Goal: Information Seeking & Learning: Check status

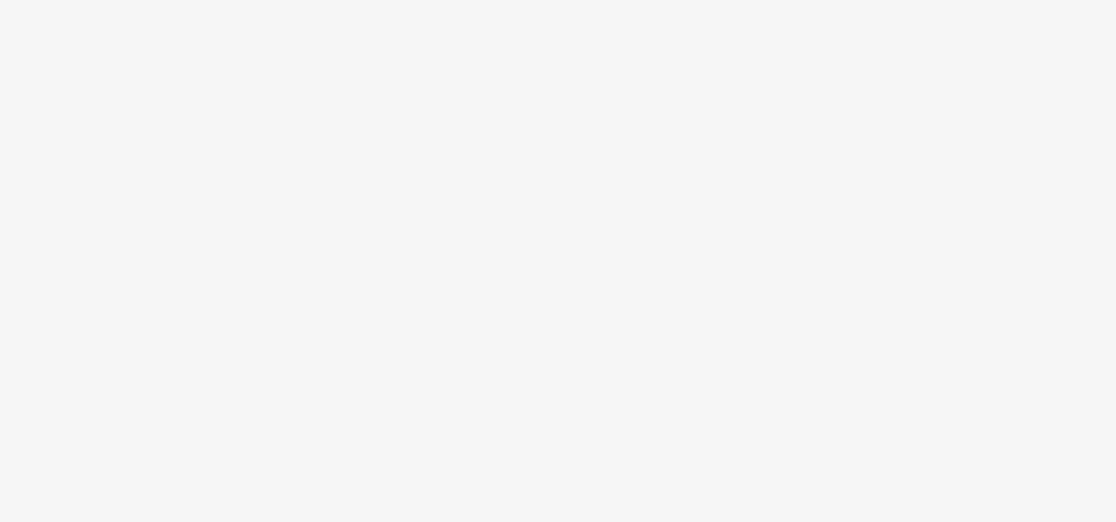
click at [496, 5] on body at bounding box center [558, 261] width 1116 height 522
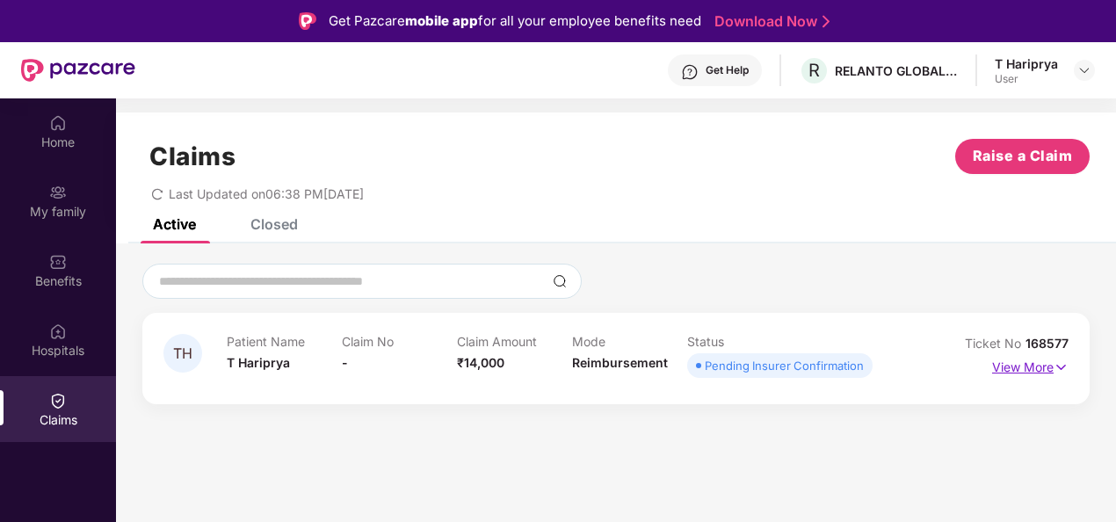
click at [1046, 363] on p "View More" at bounding box center [1030, 365] width 76 height 24
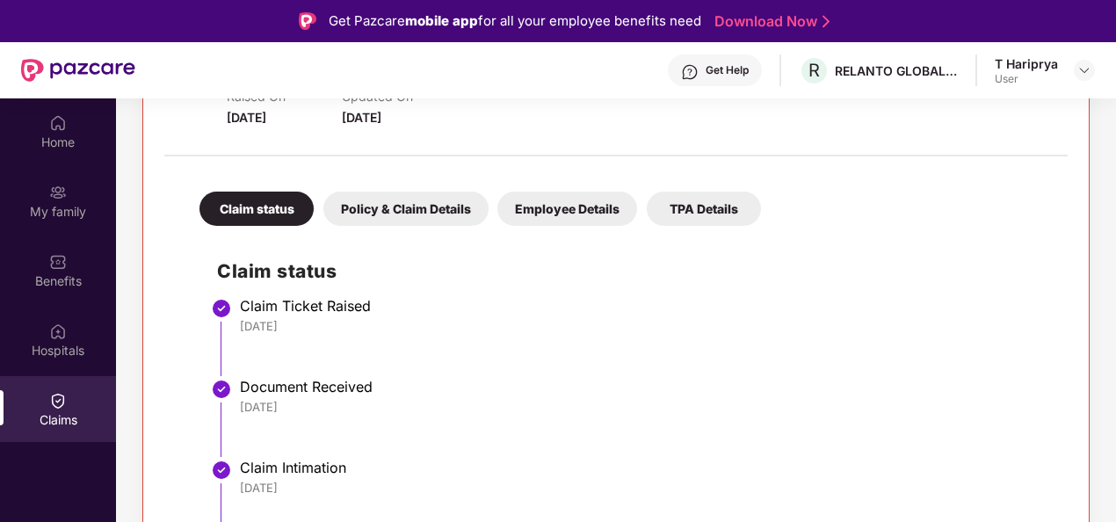
scroll to position [318, 0]
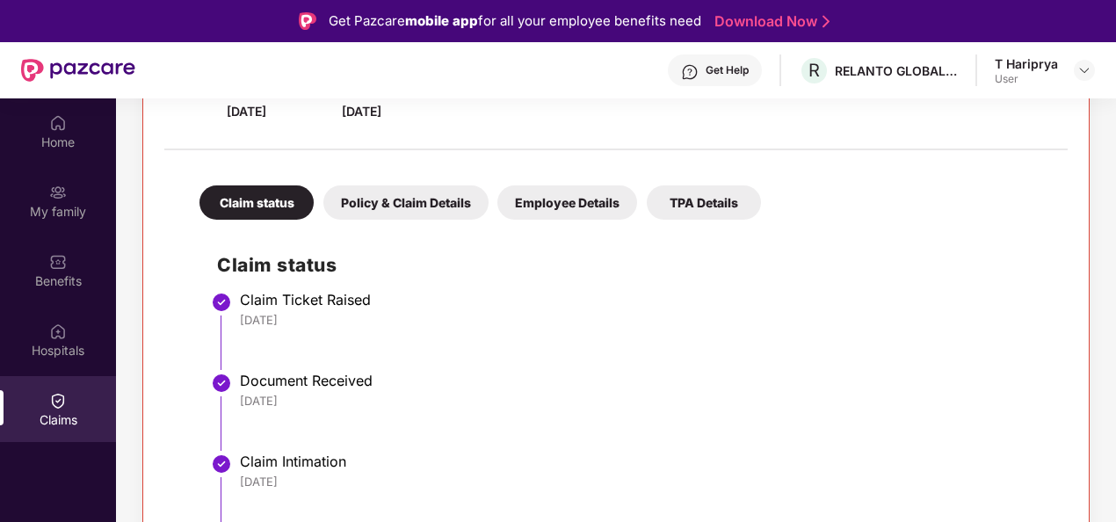
click at [1115, 456] on html "Get Pazcare mobile app for all your employee benefits need Download Now Get Hel…" at bounding box center [558, 261] width 1116 height 522
drag, startPoint x: 1114, startPoint y: 403, endPoint x: 1115, endPoint y: 347, distance: 56.3
click at [1115, 347] on div "Home My family Benefits Hospitals Claims Claims Raise a Claim Last Updated on 0…" at bounding box center [558, 359] width 1116 height 522
drag, startPoint x: 1115, startPoint y: 347, endPoint x: 1112, endPoint y: 151, distance: 196.1
click at [1112, 151] on div "TH Patient Name T Hariprya Claim No - Claim Amount ₹14,000 Mode Reimbursement S…" at bounding box center [616, 274] width 1000 height 658
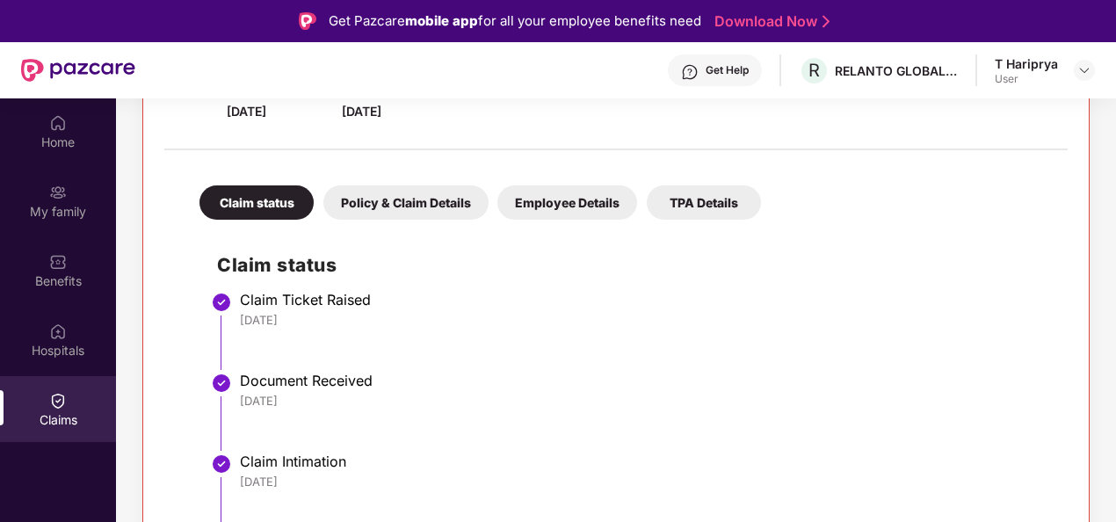
click at [1112, 151] on div "TH Patient Name T Hariprya Claim No - Claim Amount ₹14,000 Mode Reimbursement S…" at bounding box center [616, 274] width 1000 height 658
click at [1115, 150] on html "Get Pazcare mobile app for all your employee benefits need Download Now Get Hel…" at bounding box center [558, 261] width 1116 height 522
click at [70, 214] on div "My family" at bounding box center [58, 212] width 116 height 18
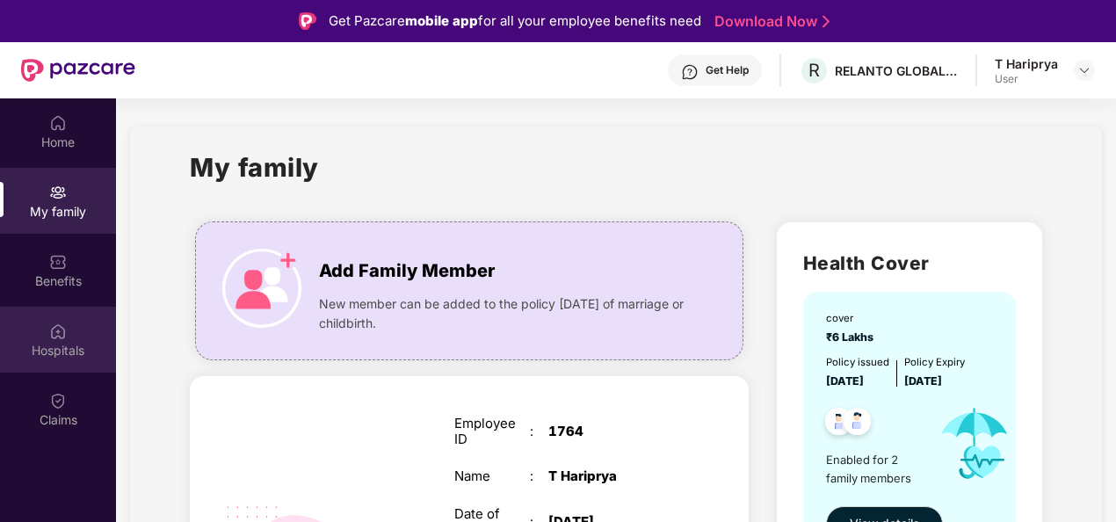
click at [73, 347] on div "Hospitals" at bounding box center [58, 351] width 116 height 18
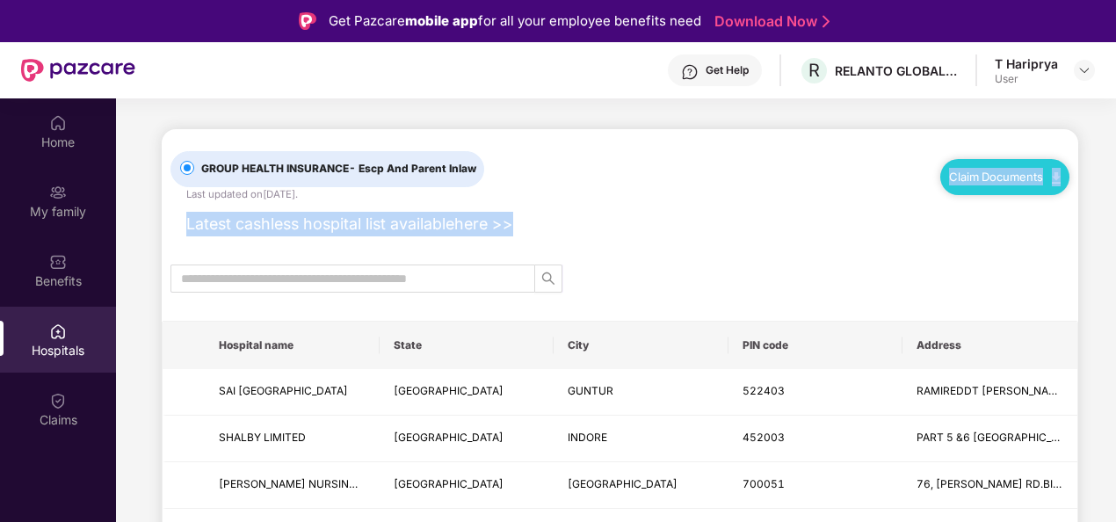
drag, startPoint x: 1113, startPoint y: 190, endPoint x: 1116, endPoint y: 229, distance: 38.8
click at [1115, 229] on html "Get Pazcare mobile app for all your employee benefits need Download Now Get Hel…" at bounding box center [558, 261] width 1116 height 522
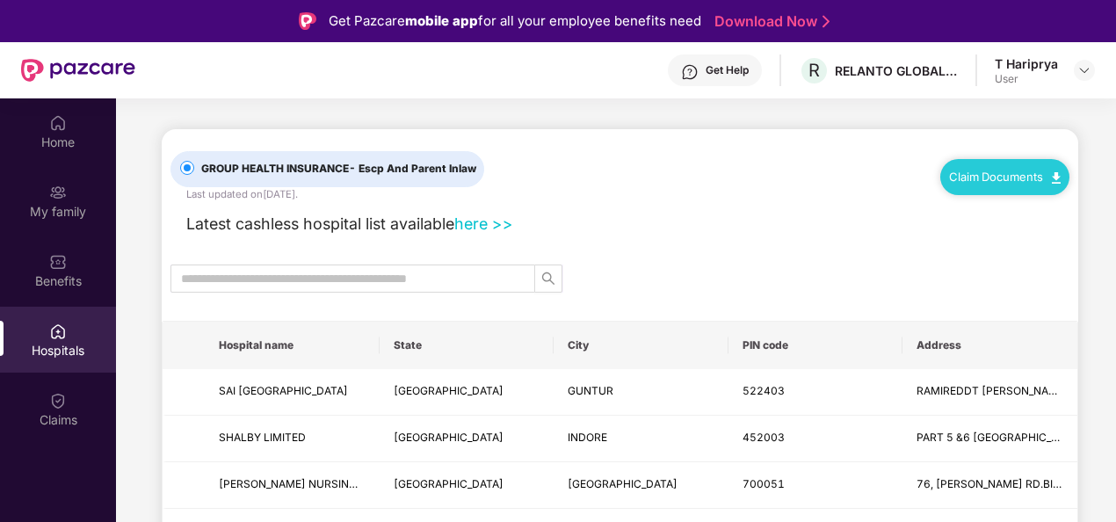
drag, startPoint x: 1116, startPoint y: 229, endPoint x: 1014, endPoint y: 265, distance: 108.4
click at [1014, 265] on div at bounding box center [620, 279] width 917 height 28
drag, startPoint x: 1113, startPoint y: 146, endPoint x: 1115, endPoint y: 195, distance: 49.3
click at [1115, 195] on div "Home My family Benefits Hospitals Claims GROUP HEALTH INSURANCE - Escp And Pare…" at bounding box center [558, 359] width 1116 height 522
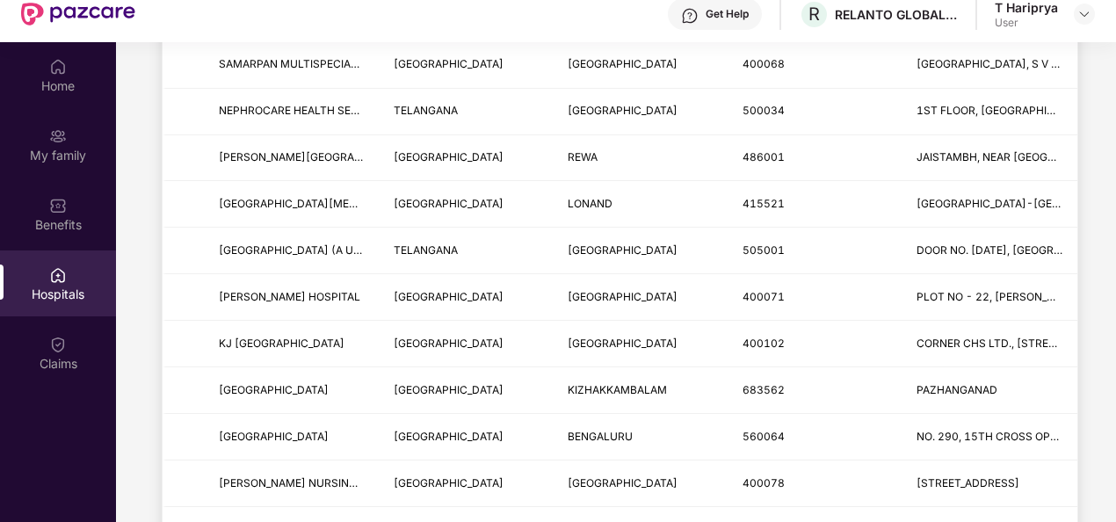
scroll to position [98, 0]
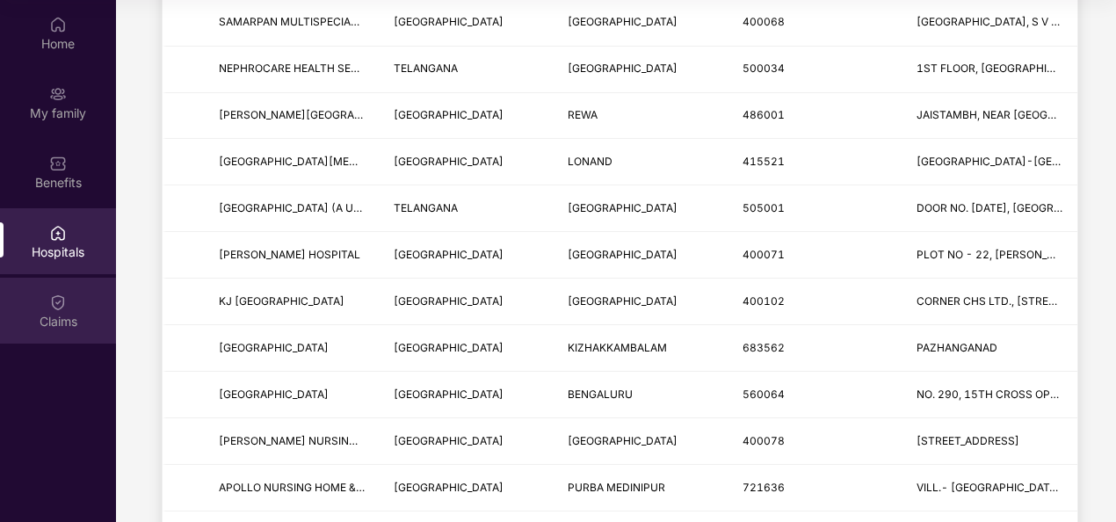
click at [46, 323] on div "Claims" at bounding box center [58, 322] width 116 height 18
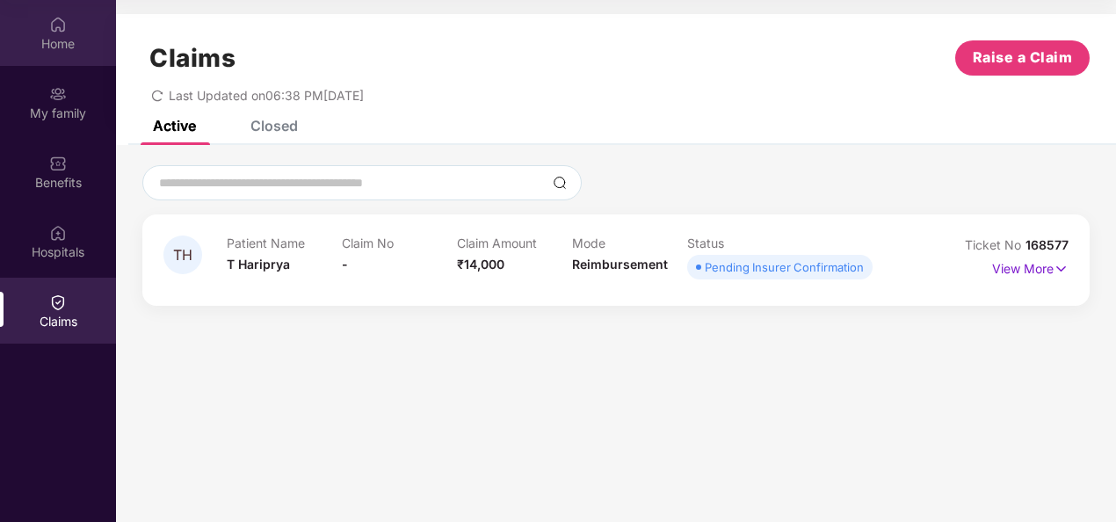
click at [49, 30] on img at bounding box center [58, 25] width 18 height 18
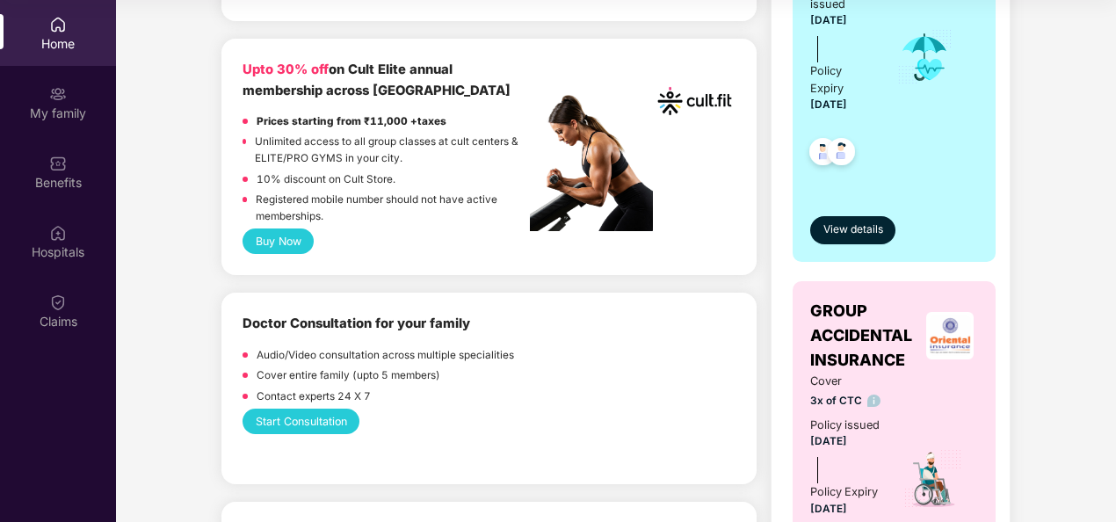
scroll to position [913, 0]
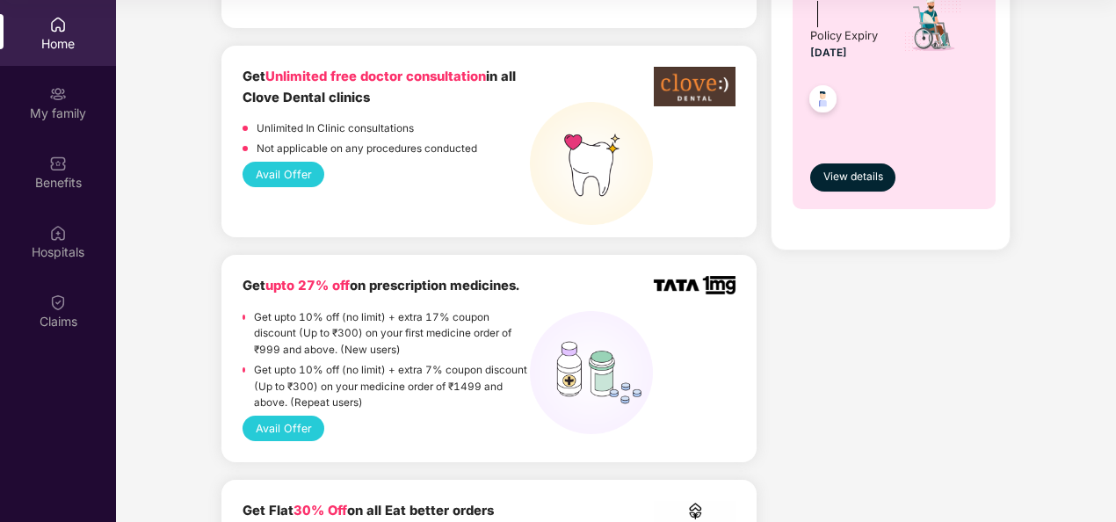
drag, startPoint x: 1097, startPoint y: 313, endPoint x: 1116, endPoint y: 299, distance: 23.9
click at [1115, 299] on html "Get Pazcare mobile app for all your employee benefits need Download Now Get Hel…" at bounding box center [558, 163] width 1116 height 522
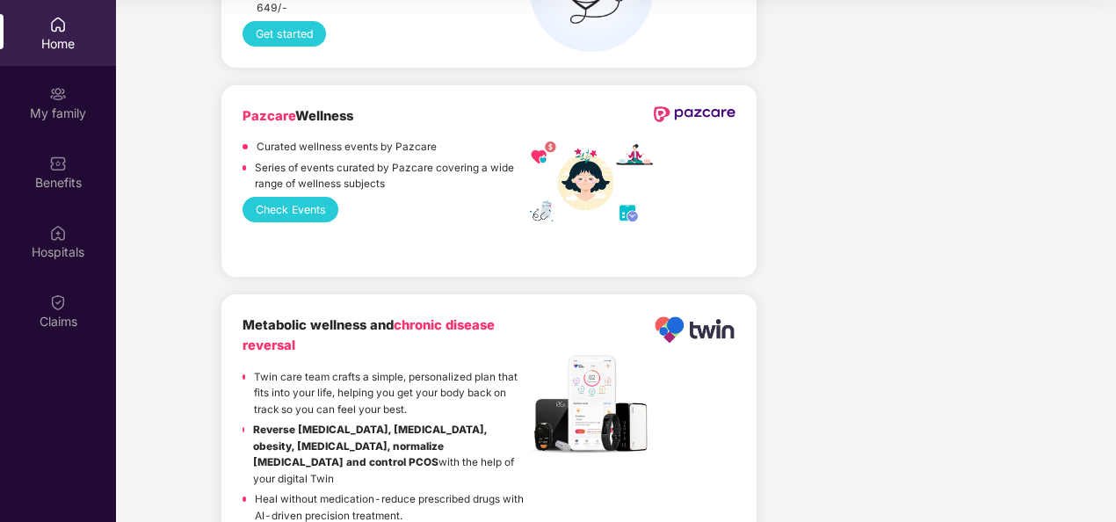
scroll to position [0, 0]
